Goal: Task Accomplishment & Management: Use online tool/utility

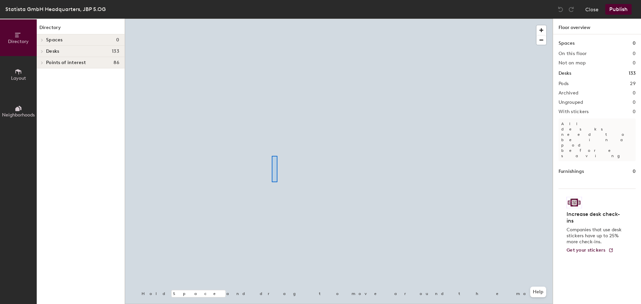
click at [263, 19] on div at bounding box center [339, 19] width 428 height 0
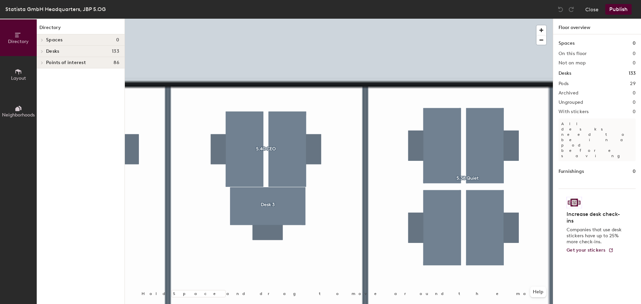
click at [50, 48] on div "Desks 133" at bounding box center [81, 51] width 88 height 11
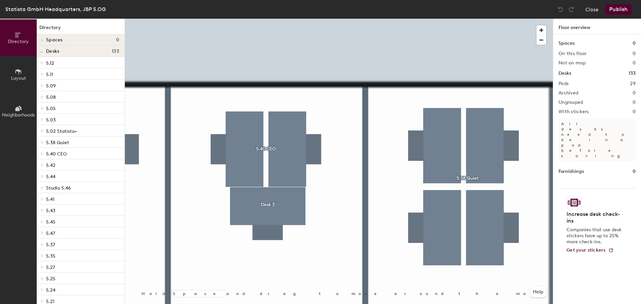
click at [56, 39] on span "Spaces" at bounding box center [54, 39] width 17 height 5
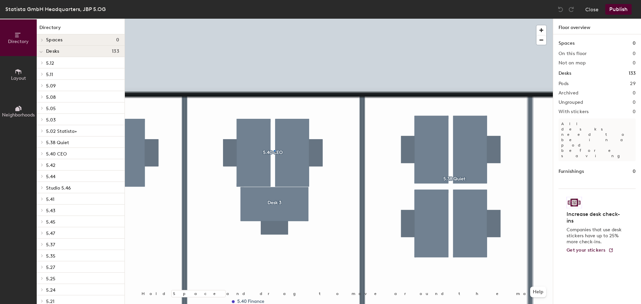
click at [274, 19] on div at bounding box center [339, 19] width 428 height 0
click at [11, 74] on button "Layout" at bounding box center [18, 74] width 37 height 37
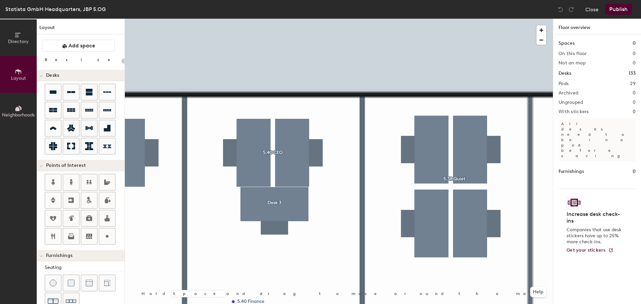
click at [15, 106] on icon at bounding box center [18, 108] width 7 height 7
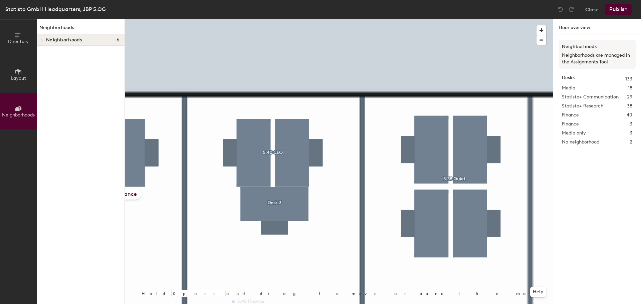
click at [269, 19] on div at bounding box center [339, 19] width 428 height 0
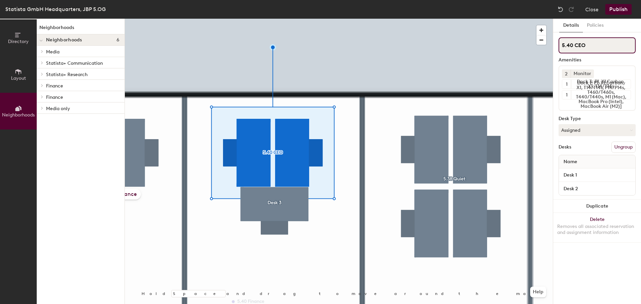
click at [597, 48] on input "5.40 CEO" at bounding box center [596, 45] width 77 height 16
type input "5.40"
click at [613, 11] on button "Publish" at bounding box center [618, 9] width 26 height 11
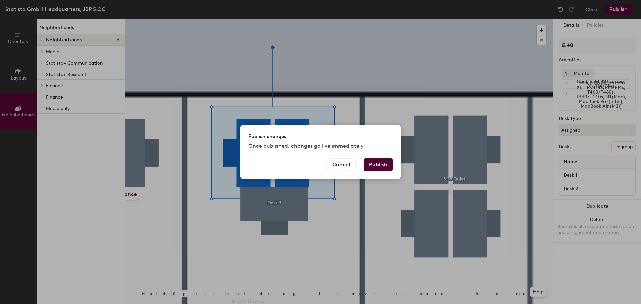
click at [378, 163] on button "Publish" at bounding box center [377, 164] width 29 height 13
